Goal: Transaction & Acquisition: Purchase product/service

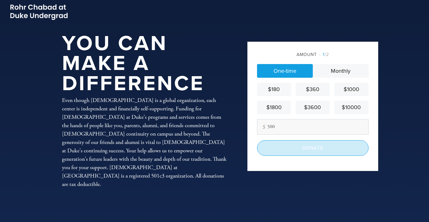
type input "500"
click at [325, 148] on input "Donate" at bounding box center [312, 148] width 111 height 16
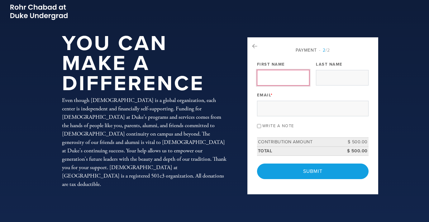
click at [286, 79] on input "First Name" at bounding box center [283, 78] width 52 height 16
type input "[PERSON_NAME]"
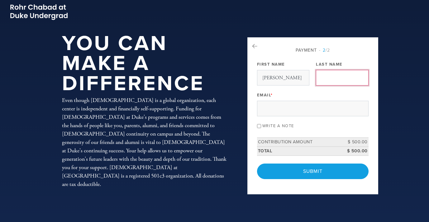
type input "[PERSON_NAME]"
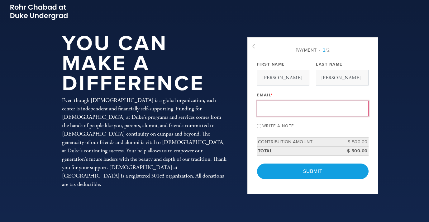
type input "[PERSON_NAME][EMAIL_ADDRESS][PERSON_NAME][DOMAIN_NAME]"
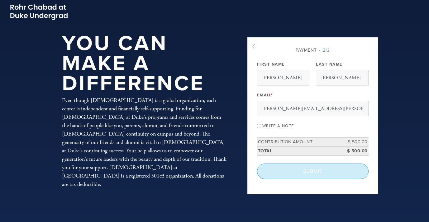
click at [309, 172] on input "Submit" at bounding box center [312, 172] width 111 height 16
click at [309, 172] on div "< Previous Page Submit" at bounding box center [312, 172] width 111 height 16
